Goal: Information Seeking & Learning: Learn about a topic

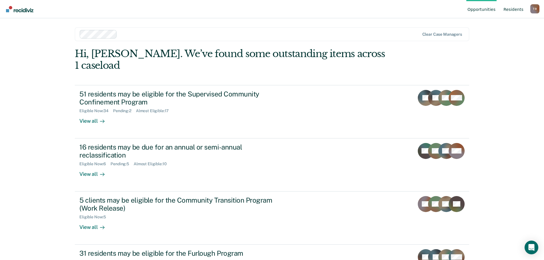
click at [511, 10] on link "Resident s" at bounding box center [513, 9] width 22 height 18
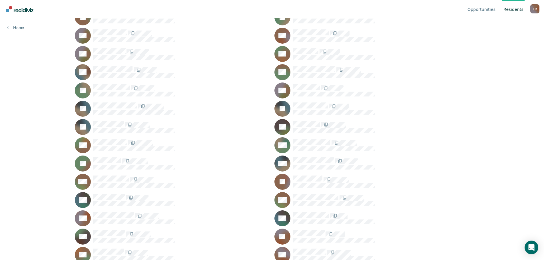
scroll to position [285, 0]
